Goal: Information Seeking & Learning: Learn about a topic

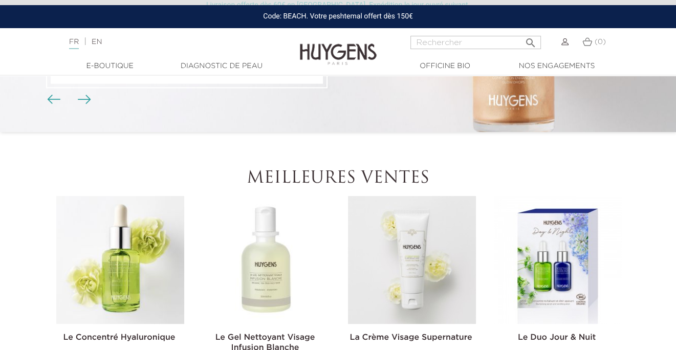
scroll to position [307, 0]
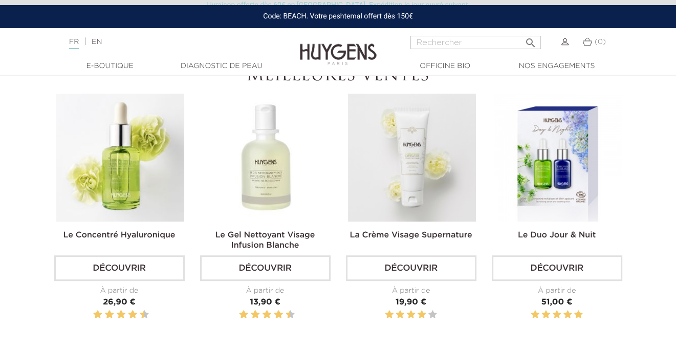
click at [258, 173] on img at bounding box center [266, 158] width 128 height 128
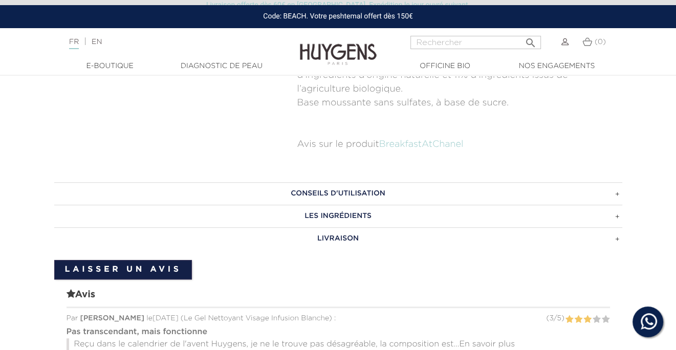
scroll to position [614, 0]
click at [325, 215] on h3 "LES INGRÉDIENTS" at bounding box center [338, 215] width 568 height 23
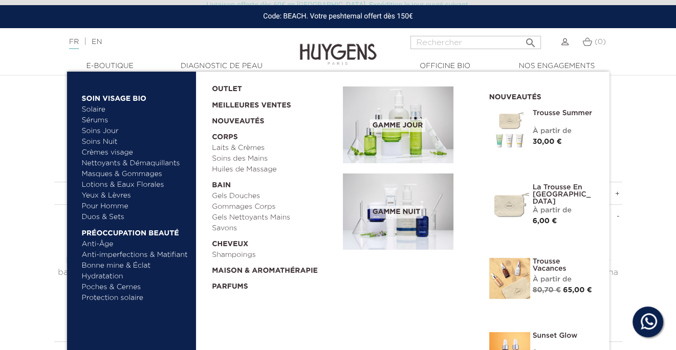
click at [110, 150] on link "Crèmes visage" at bounding box center [135, 152] width 107 height 11
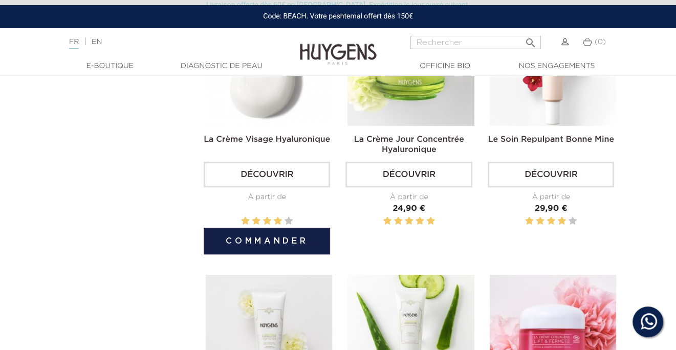
scroll to position [307, 0]
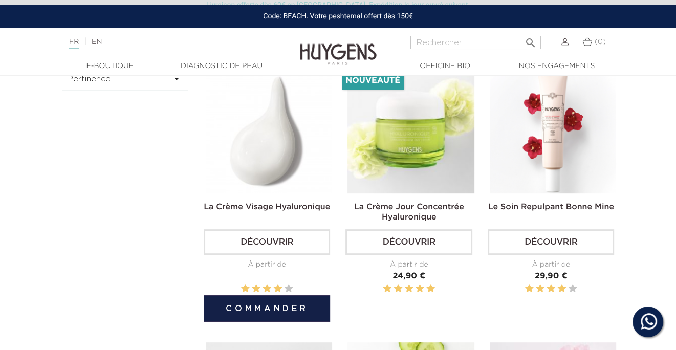
click at [270, 139] on img at bounding box center [269, 130] width 126 height 126
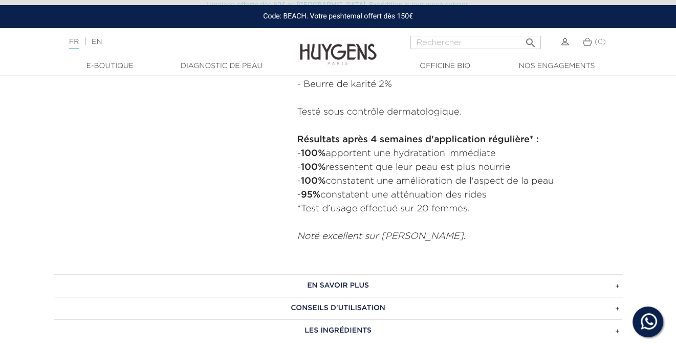
scroll to position [665, 0]
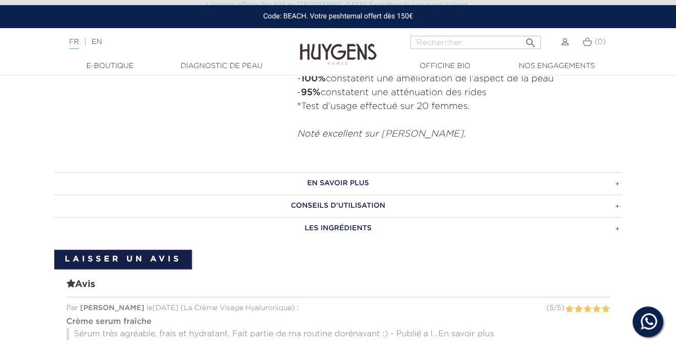
click at [343, 224] on h3 "LES INGRÉDIENTS" at bounding box center [338, 228] width 568 height 23
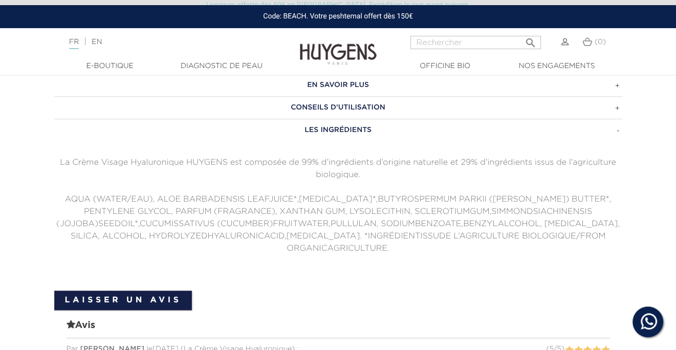
scroll to position [767, 0]
